Goal: Transaction & Acquisition: Purchase product/service

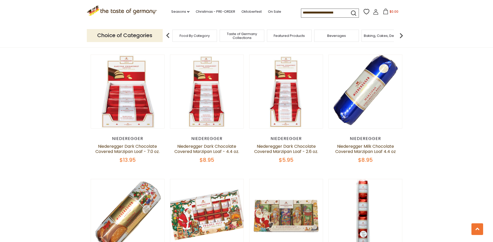
scroll to position [442, 0]
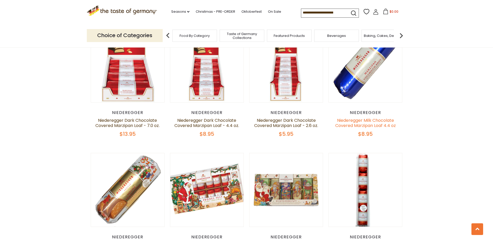
click at [382, 125] on link "Niederegger Milk Chocolate Covered Marzipan Loaf 4.4 oz" at bounding box center [365, 123] width 61 height 11
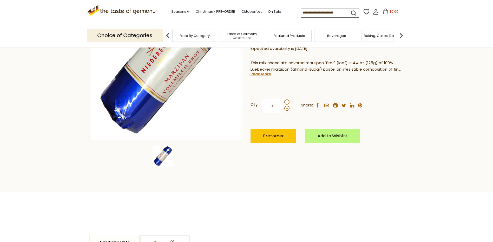
scroll to position [78, 0]
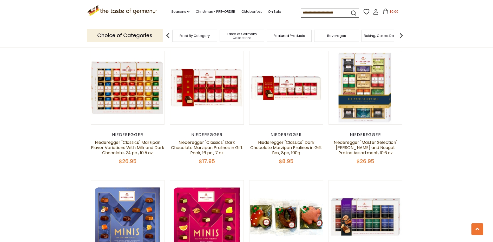
scroll to position [813, 0]
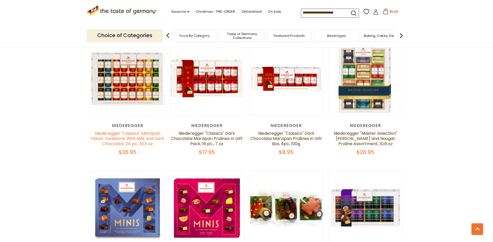
click at [106, 136] on link "Niederegger "Classics" Marzipan Flavor Variations With Milk and Dark Chocolate,…" at bounding box center [127, 138] width 73 height 16
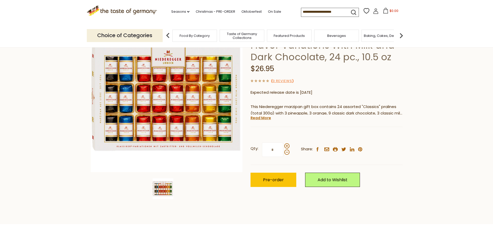
scroll to position [78, 0]
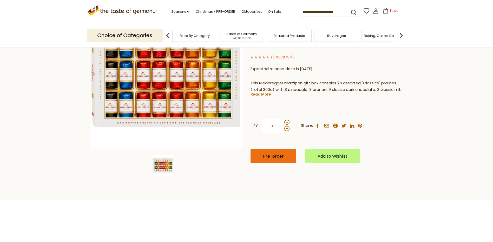
click at [268, 158] on span "Pre-order" at bounding box center [273, 156] width 21 height 6
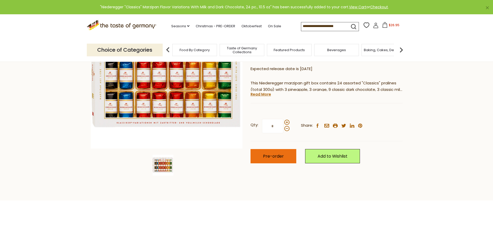
click at [273, 159] on button "Pre-order" at bounding box center [274, 156] width 46 height 14
click at [391, 27] on span "$53.9" at bounding box center [394, 25] width 9 height 4
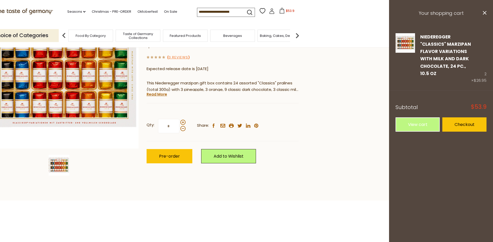
click at [281, 11] on icon at bounding box center [282, 11] width 6 height 6
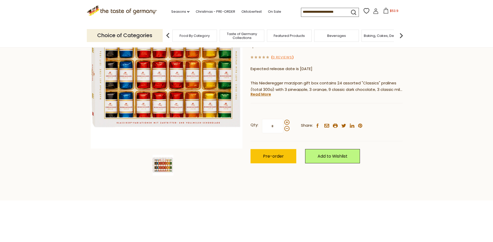
click at [384, 13] on icon at bounding box center [386, 11] width 6 height 6
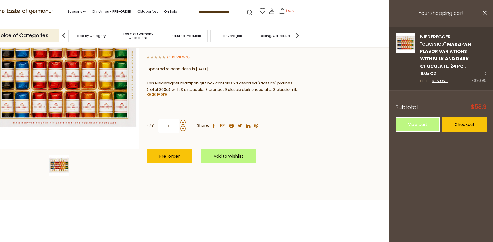
click at [425, 80] on link "Edit" at bounding box center [424, 81] width 8 height 5
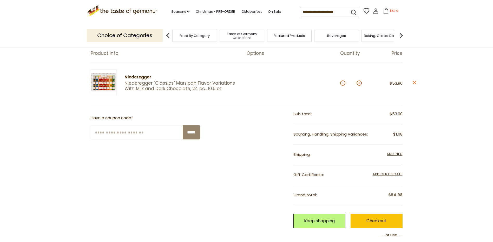
scroll to position [52, 0]
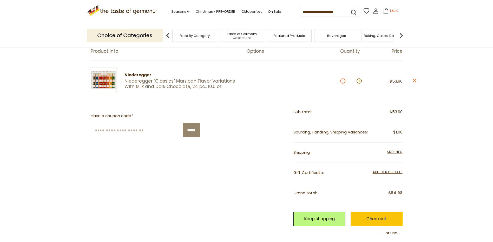
click at [342, 82] on button at bounding box center [342, 81] width 5 height 5
type input "*"
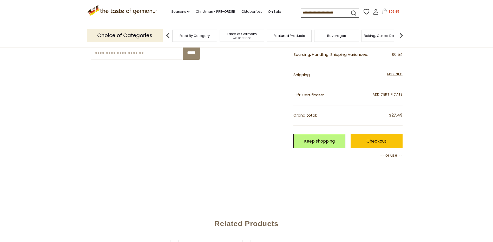
scroll to position [130, 0]
click at [400, 74] on span "Add Info" at bounding box center [395, 74] width 16 height 4
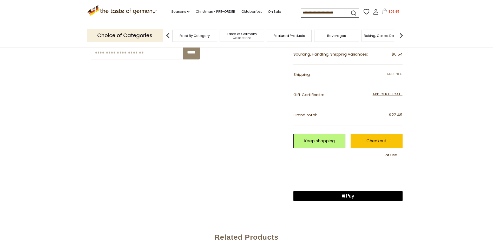
click at [398, 75] on span "Add Info" at bounding box center [395, 74] width 16 height 4
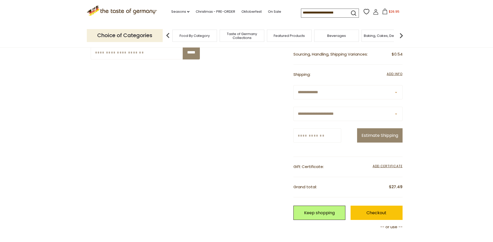
click at [396, 115] on select "**********" at bounding box center [347, 114] width 109 height 14
select select "*"
click at [293, 107] on select "**********" at bounding box center [347, 114] width 109 height 14
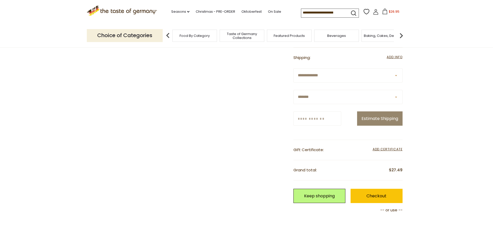
scroll to position [156, 0]
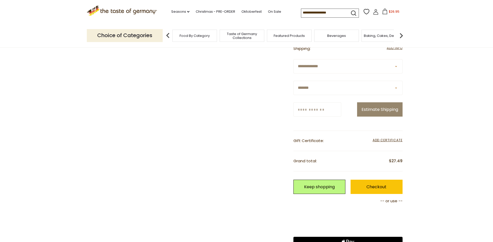
click at [331, 113] on input "Zip/Postcode" at bounding box center [317, 109] width 48 height 14
type input "*****"
click at [357, 102] on button "Estimate Shipping" at bounding box center [379, 109] width 45 height 14
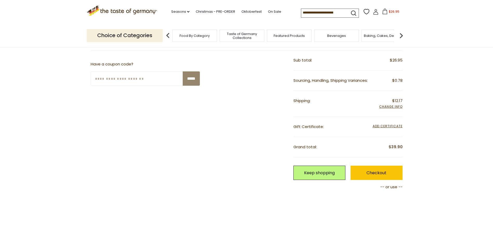
scroll to position [104, 0]
click at [320, 177] on link "Keep shopping" at bounding box center [319, 173] width 52 height 14
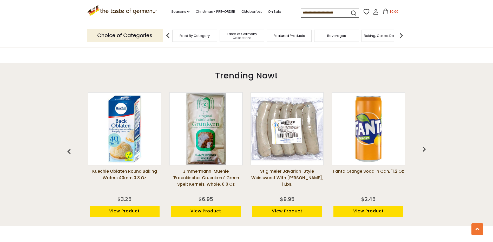
scroll to position [347, 0]
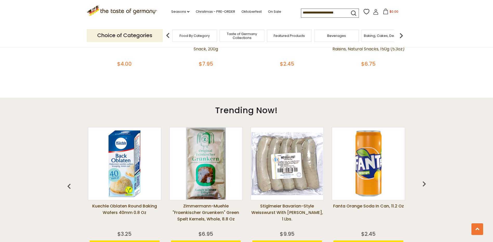
click at [401, 37] on img at bounding box center [401, 35] width 10 height 10
click at [345, 37] on span "Candy" at bounding box center [340, 36] width 11 height 4
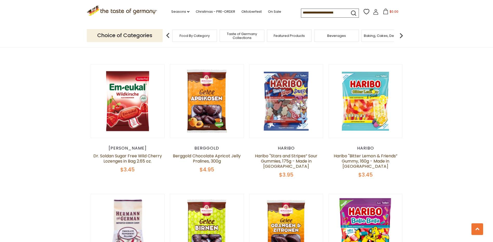
scroll to position [416, 0]
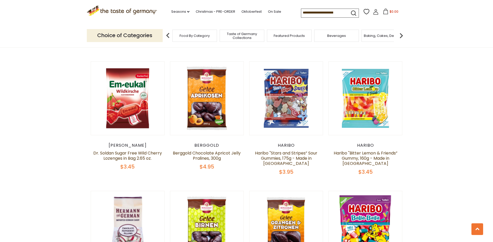
click at [318, 11] on input at bounding box center [323, 12] width 44 height 7
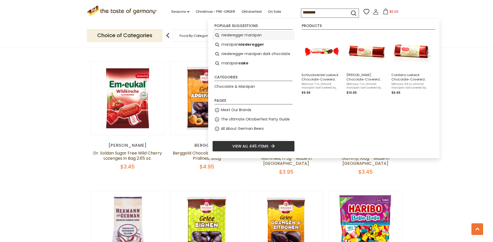
click at [263, 35] on li "niederegger marzipan" at bounding box center [253, 35] width 82 height 9
type input "**********"
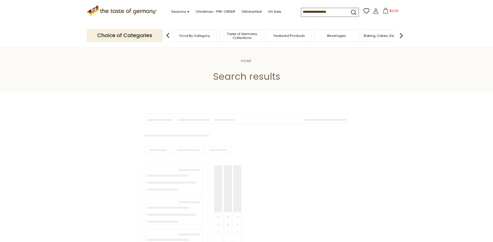
type input "**********"
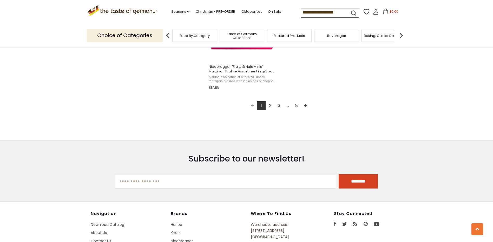
scroll to position [962, 0]
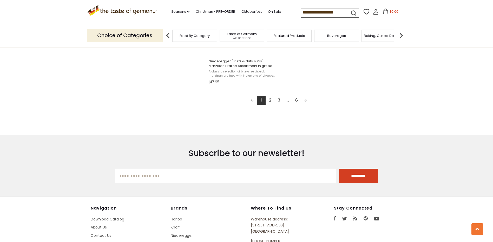
click at [269, 102] on link "2" at bounding box center [270, 100] width 9 height 9
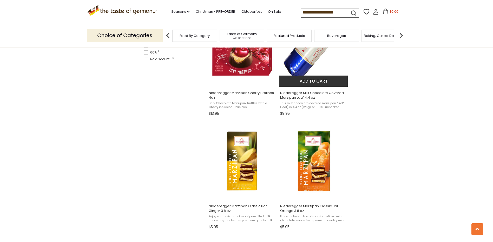
scroll to position [364, 0]
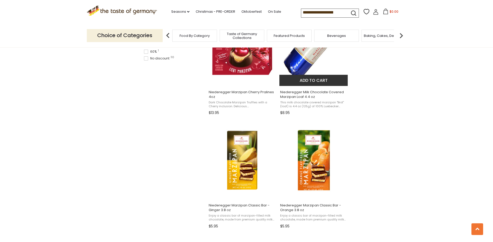
click at [306, 95] on span "Niederegger Milk Chocolate Covered Marzipan Loaf 4.4 oz" at bounding box center [313, 94] width 67 height 9
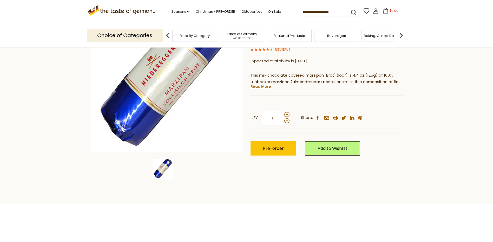
scroll to position [78, 0]
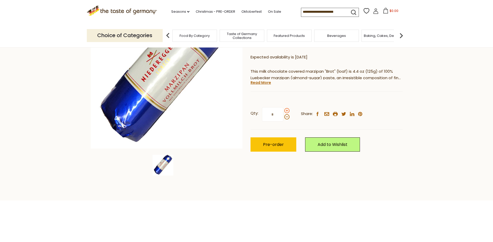
click at [286, 110] on span at bounding box center [286, 110] width 5 height 5
click at [283, 110] on input "*" at bounding box center [272, 114] width 21 height 14
click at [286, 118] on span at bounding box center [286, 116] width 5 height 5
click at [283, 118] on input "*" at bounding box center [272, 114] width 21 height 14
click at [287, 112] on span at bounding box center [286, 110] width 5 height 5
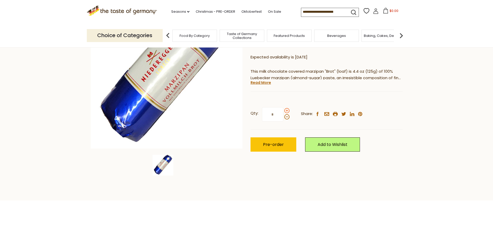
click at [283, 112] on input "*" at bounding box center [272, 114] width 21 height 14
type input "*"
click at [276, 143] on span "Pre-order" at bounding box center [273, 145] width 21 height 6
click at [271, 148] on button "Pre-order" at bounding box center [274, 145] width 46 height 14
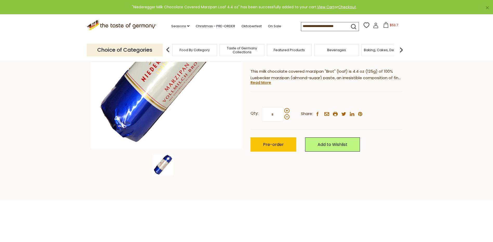
click at [386, 27] on icon at bounding box center [386, 25] width 6 height 6
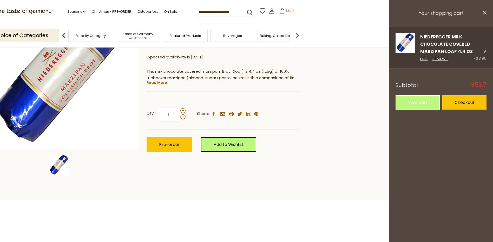
click at [459, 46] on link "Niederegger Milk Chocolate Covered Marzipan Loaf 4.4 oz" at bounding box center [446, 44] width 53 height 21
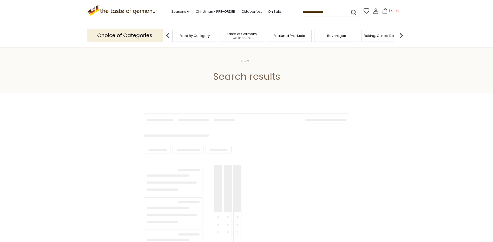
type input "**********"
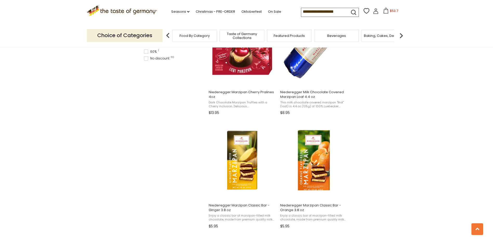
click at [391, 13] on span "$53.7" at bounding box center [394, 11] width 9 height 4
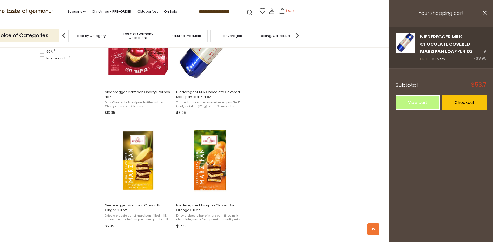
click at [423, 57] on link "Edit" at bounding box center [424, 58] width 8 height 5
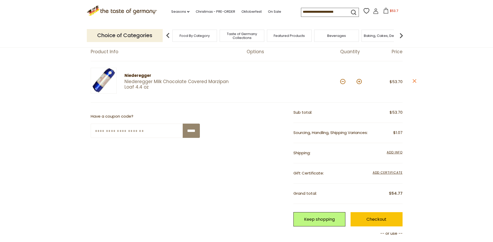
scroll to position [52, 0]
click at [342, 82] on button at bounding box center [342, 81] width 5 height 5
type input "*"
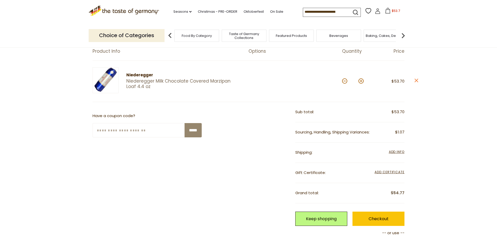
click at [342, 82] on section "Product Info Options Quantity Price Niederegger Niederegger Milk Chocolate Cove…" at bounding box center [248, 163] width 497 height 270
click at [343, 82] on button at bounding box center [342, 81] width 5 height 5
type input "*"
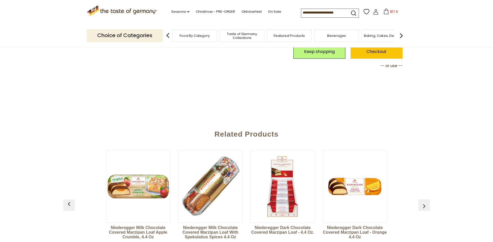
scroll to position [208, 0]
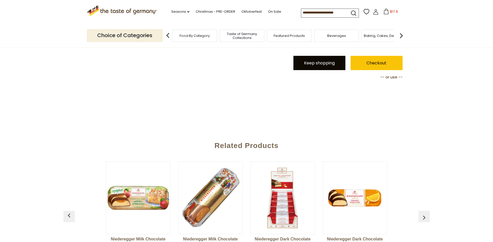
click at [324, 65] on link "Keep shopping" at bounding box center [319, 63] width 52 height 14
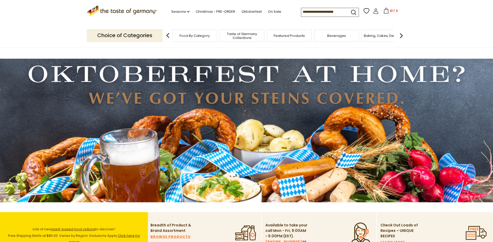
click at [322, 12] on input at bounding box center [323, 11] width 44 height 7
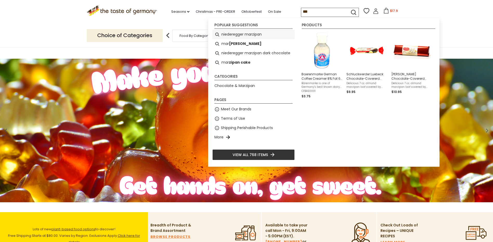
click at [256, 33] on li "niederegger marzipan" at bounding box center [253, 34] width 82 height 9
type input "**********"
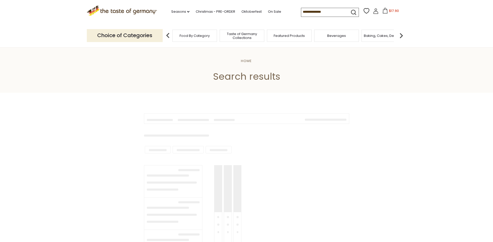
type input "**********"
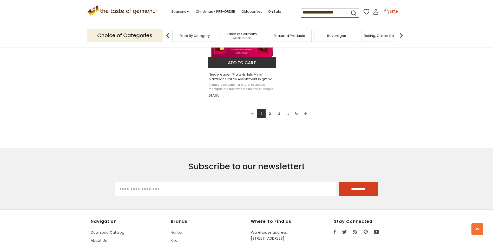
scroll to position [988, 0]
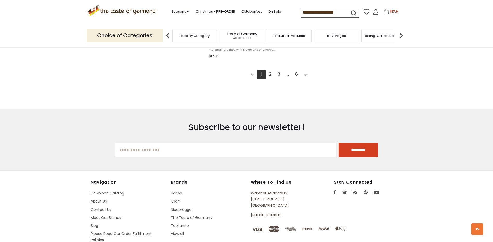
click at [271, 74] on link "2" at bounding box center [270, 74] width 9 height 9
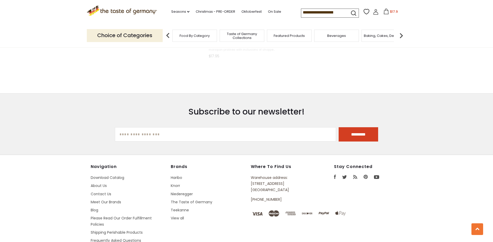
scroll to position [812, 0]
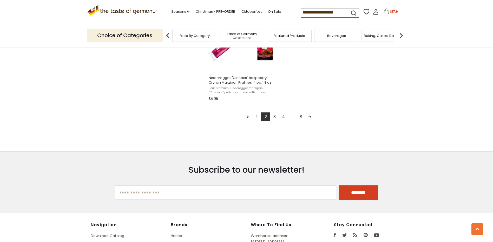
scroll to position [962, 0]
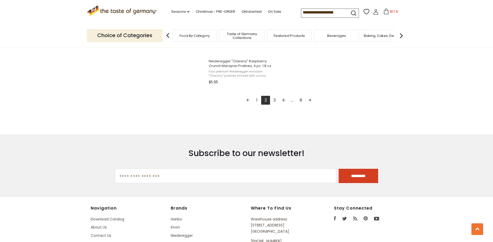
click at [274, 100] on link "3" at bounding box center [274, 100] width 9 height 9
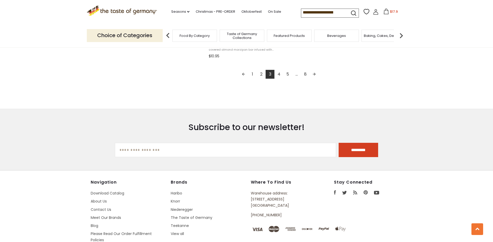
click at [280, 75] on link "4" at bounding box center [279, 74] width 9 height 9
click at [283, 76] on link "5" at bounding box center [283, 74] width 9 height 9
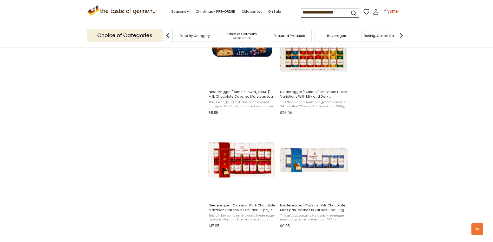
scroll to position [598, 0]
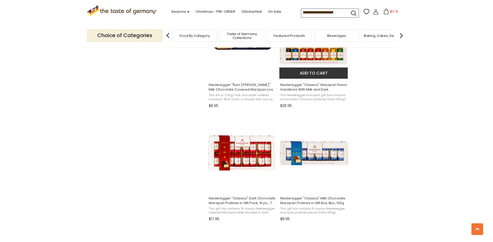
click at [309, 73] on button "Add to cart" at bounding box center [313, 73] width 68 height 11
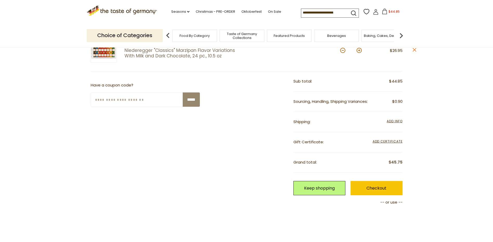
scroll to position [130, 0]
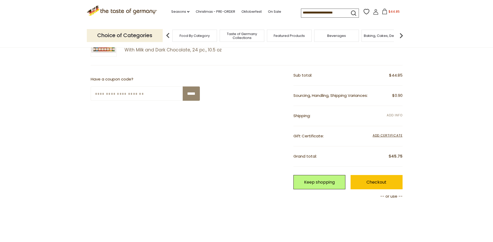
click at [392, 115] on span "Add Info" at bounding box center [395, 115] width 16 height 4
click at [399, 116] on span "Add Info" at bounding box center [395, 115] width 16 height 4
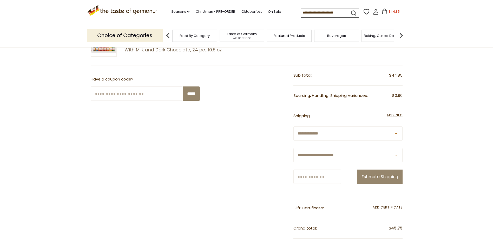
click at [396, 157] on select "**********" at bounding box center [347, 155] width 109 height 14
select select "*"
click at [293, 148] on select "**********" at bounding box center [347, 155] width 109 height 14
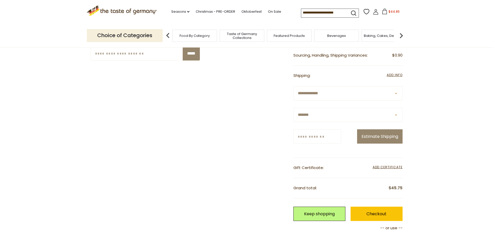
scroll to position [182, 0]
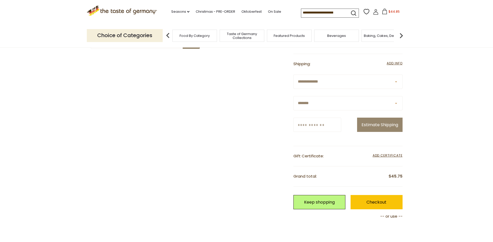
click at [325, 122] on input "Zip/Postcode" at bounding box center [317, 125] width 48 height 14
type input "*****"
click at [372, 126] on button "Estimate Shipping" at bounding box center [379, 125] width 45 height 14
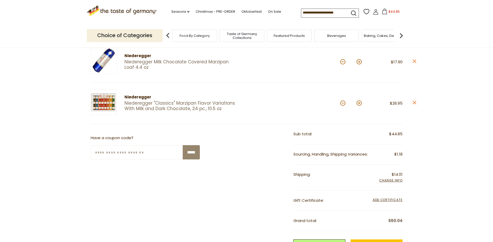
scroll to position [52, 0]
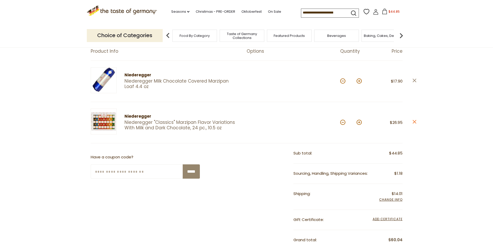
click at [415, 80] on icon at bounding box center [415, 81] width 4 height 4
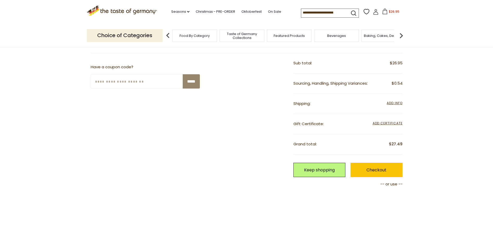
scroll to position [130, 0]
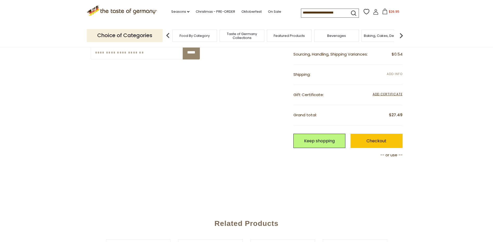
click at [401, 74] on span "Add Info" at bounding box center [395, 74] width 16 height 4
click at [397, 76] on span "Add Info" at bounding box center [395, 74] width 16 height 4
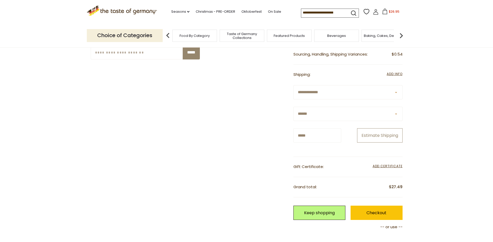
click at [391, 131] on button "Estimate Shipping" at bounding box center [379, 135] width 45 height 14
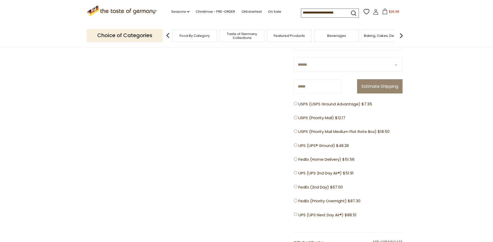
scroll to position [234, 0]
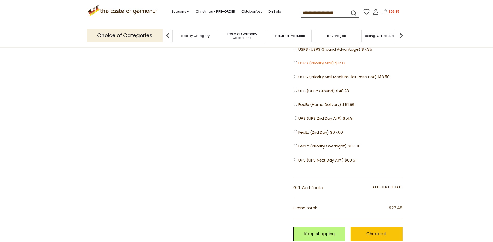
click at [343, 63] on span "USPS (Priority Mail) $12.17" at bounding box center [321, 63] width 47 height 6
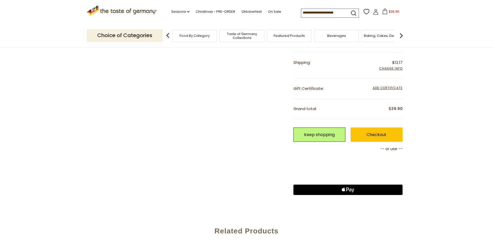
scroll to position [130, 0]
